Goal: Information Seeking & Learning: Find specific fact

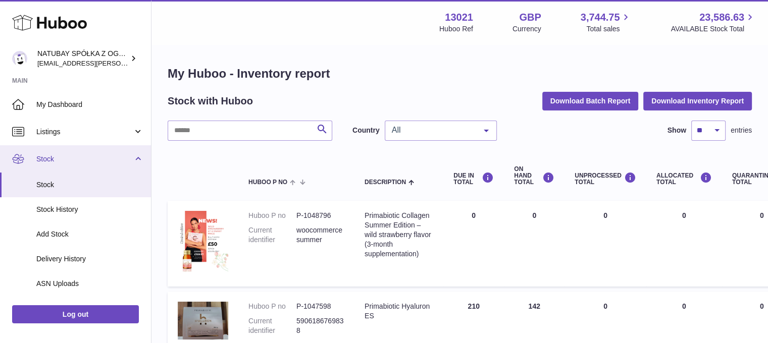
click at [88, 163] on span "Stock" at bounding box center [84, 160] width 96 height 10
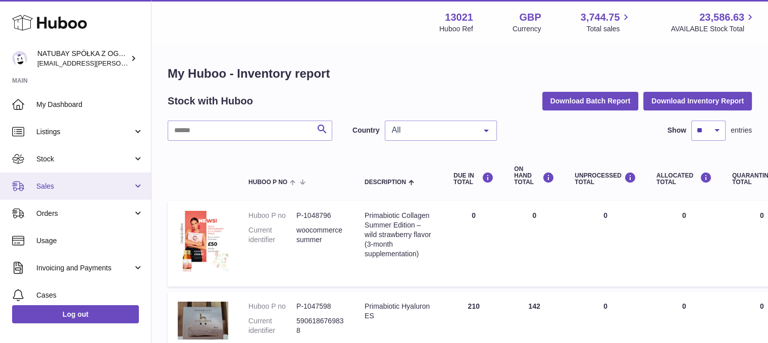
click at [79, 187] on span "Sales" at bounding box center [84, 187] width 96 height 10
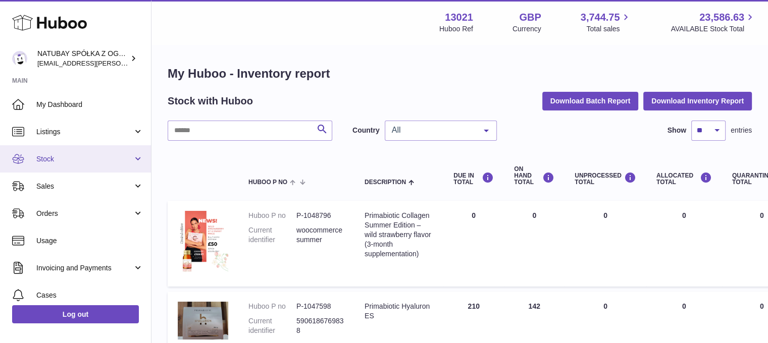
click at [67, 159] on span "Stock" at bounding box center [84, 160] width 96 height 10
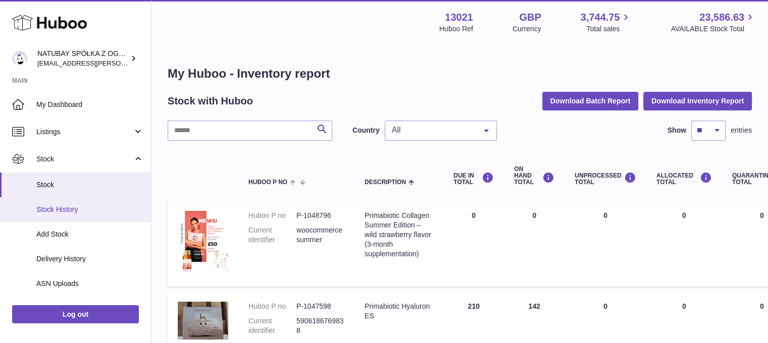
click at [79, 206] on span "Stock History" at bounding box center [89, 210] width 107 height 10
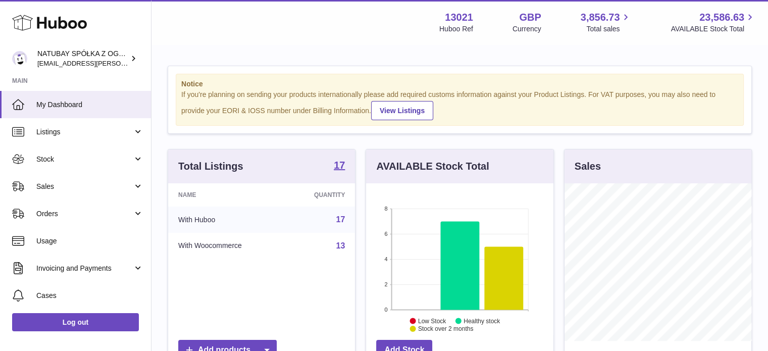
scroll to position [158, 187]
click at [43, 185] on span "Sales" at bounding box center [84, 187] width 96 height 10
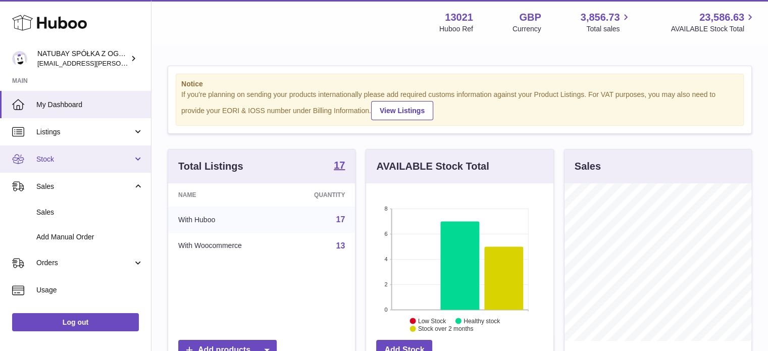
click at [57, 164] on link "Stock" at bounding box center [75, 158] width 151 height 27
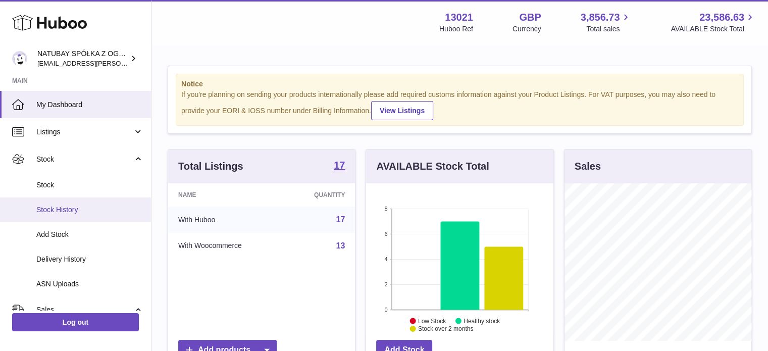
click at [69, 214] on span "Stock History" at bounding box center [89, 210] width 107 height 10
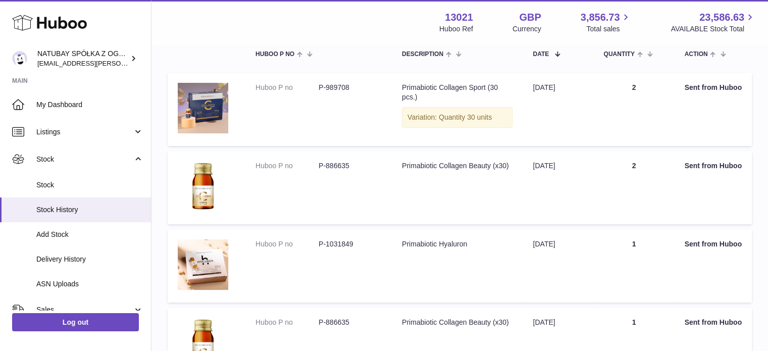
scroll to position [50, 0]
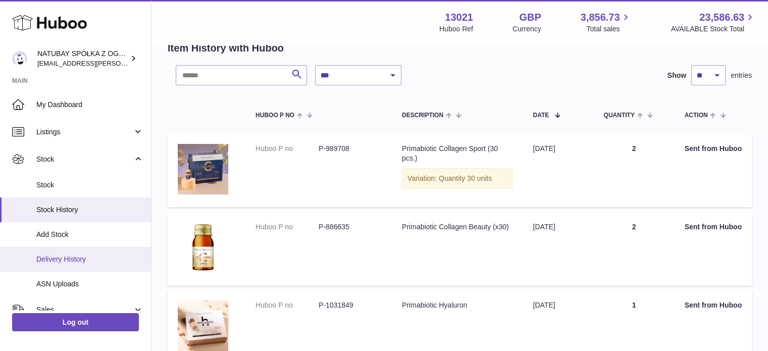
click at [78, 266] on link "Delivery History" at bounding box center [75, 259] width 151 height 25
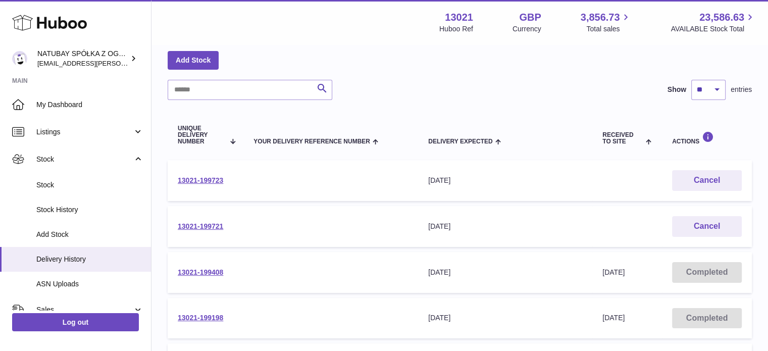
scroll to position [101, 0]
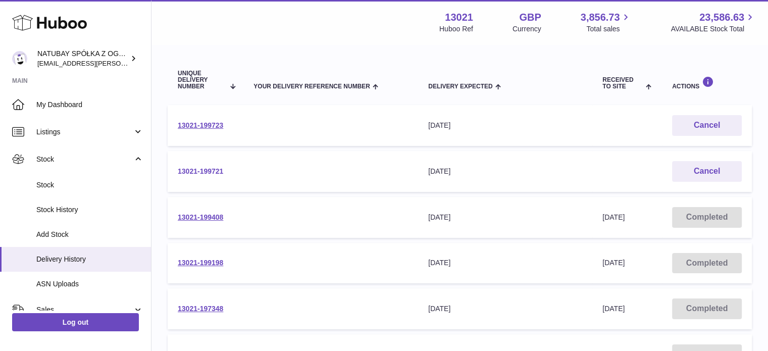
click at [215, 172] on link "13021-199721" at bounding box center [200, 171] width 45 height 8
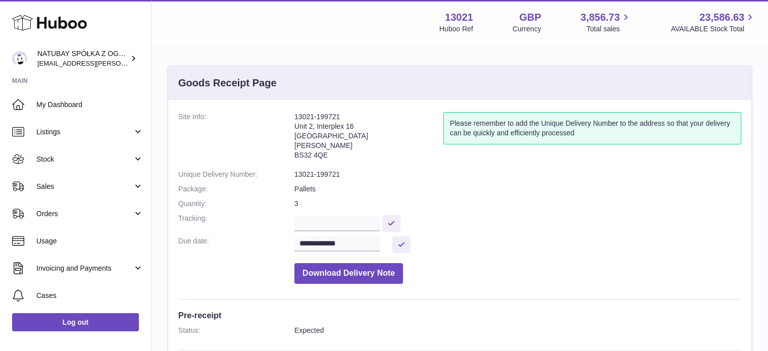
drag, startPoint x: 295, startPoint y: 126, endPoint x: 310, endPoint y: 118, distance: 16.7
click at [337, 139] on address "13021-199721 Unit 2, Interplex 16 Ash Ridge Road Bradley Stoke BS32 4QE" at bounding box center [368, 138] width 149 height 53
click at [308, 117] on address "13021-199721 Unit 2, Interplex 16 Ash Ridge Road Bradley Stoke BS32 4QE" at bounding box center [368, 138] width 149 height 53
drag, startPoint x: 293, startPoint y: 121, endPoint x: 298, endPoint y: 125, distance: 6.6
click at [298, 125] on dl "**********" at bounding box center [459, 200] width 563 height 177
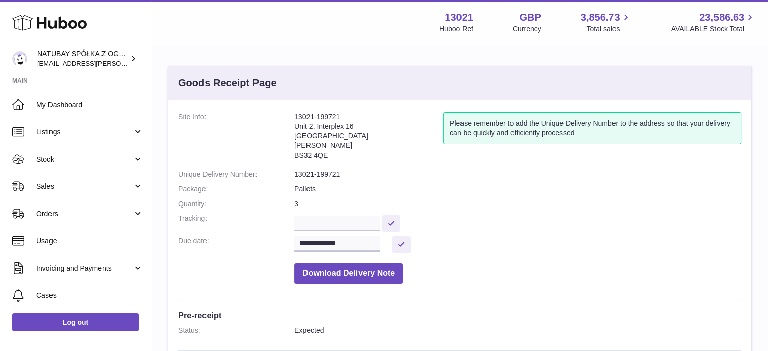
drag, startPoint x: 291, startPoint y: 113, endPoint x: 335, endPoint y: 153, distance: 59.7
click at [335, 153] on dl "**********" at bounding box center [459, 200] width 563 height 177
click at [293, 125] on dt "Site Info:" at bounding box center [236, 138] width 116 height 53
drag, startPoint x: 293, startPoint y: 123, endPoint x: 327, endPoint y: 146, distance: 41.7
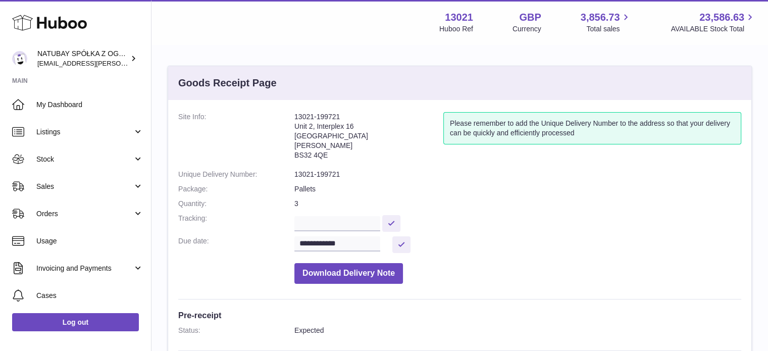
click at [327, 146] on dl "**********" at bounding box center [459, 200] width 563 height 177
click at [327, 146] on address "13021-199721 Unit 2, Interplex 16 Ash Ridge Road Bradley Stoke BS32 4QE" at bounding box center [368, 138] width 149 height 53
drag, startPoint x: 296, startPoint y: 124, endPoint x: 326, endPoint y: 154, distance: 41.8
click at [326, 154] on address "13021-199721 Unit 2, Interplex 16 Ash Ridge Road Bradley Stoke BS32 4QE" at bounding box center [368, 138] width 149 height 53
copy address "Unit 2, Interplex 16 Ash Ridge Road Bradley Stoke BS32 4QE"
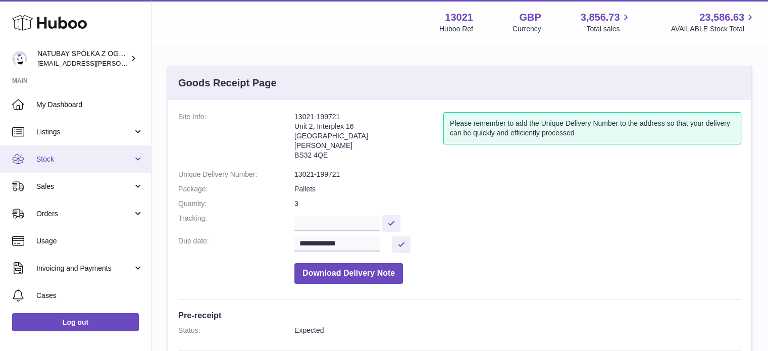
click at [65, 162] on span "Stock" at bounding box center [84, 160] width 96 height 10
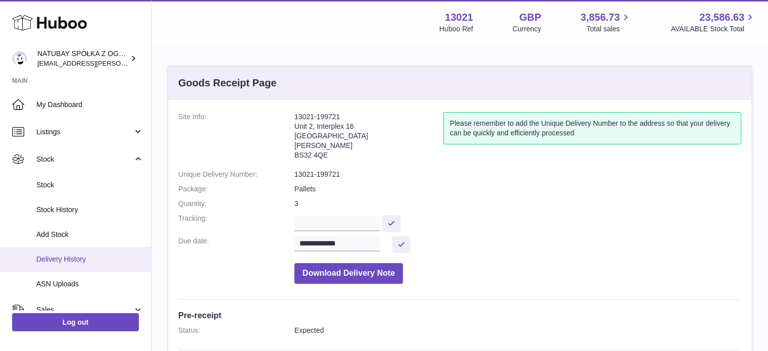
click at [78, 264] on link "Delivery History" at bounding box center [75, 259] width 151 height 25
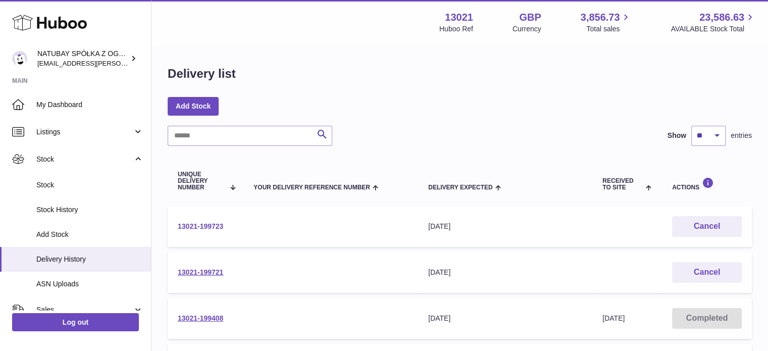
click at [213, 229] on link "13021-199723" at bounding box center [200, 226] width 45 height 8
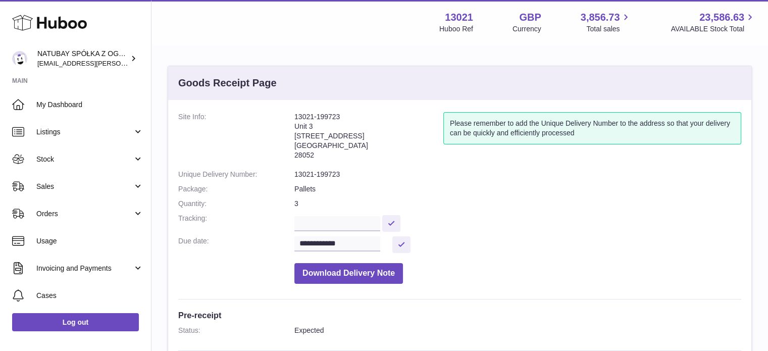
drag, startPoint x: 296, startPoint y: 127, endPoint x: 321, endPoint y: 154, distance: 36.8
click at [321, 154] on address "13021-199723 [STREET_ADDRESS]" at bounding box center [368, 138] width 149 height 53
copy address "Unit [GEOGRAPHIC_DATA][STREET_ADDRESS]"
drag, startPoint x: 347, startPoint y: 107, endPoint x: 338, endPoint y: 116, distance: 13.2
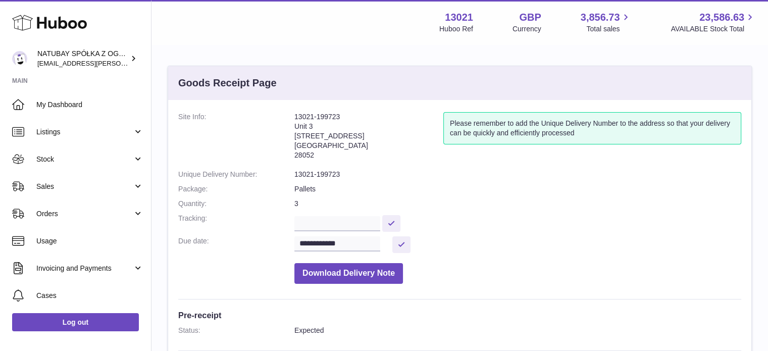
drag, startPoint x: 341, startPoint y: 117, endPoint x: 294, endPoint y: 115, distance: 47.0
click at [294, 115] on address "13021-199723 [STREET_ADDRESS]" at bounding box center [368, 138] width 149 height 53
copy address "13021-199723"
